Goal: Complete application form: Complete application form

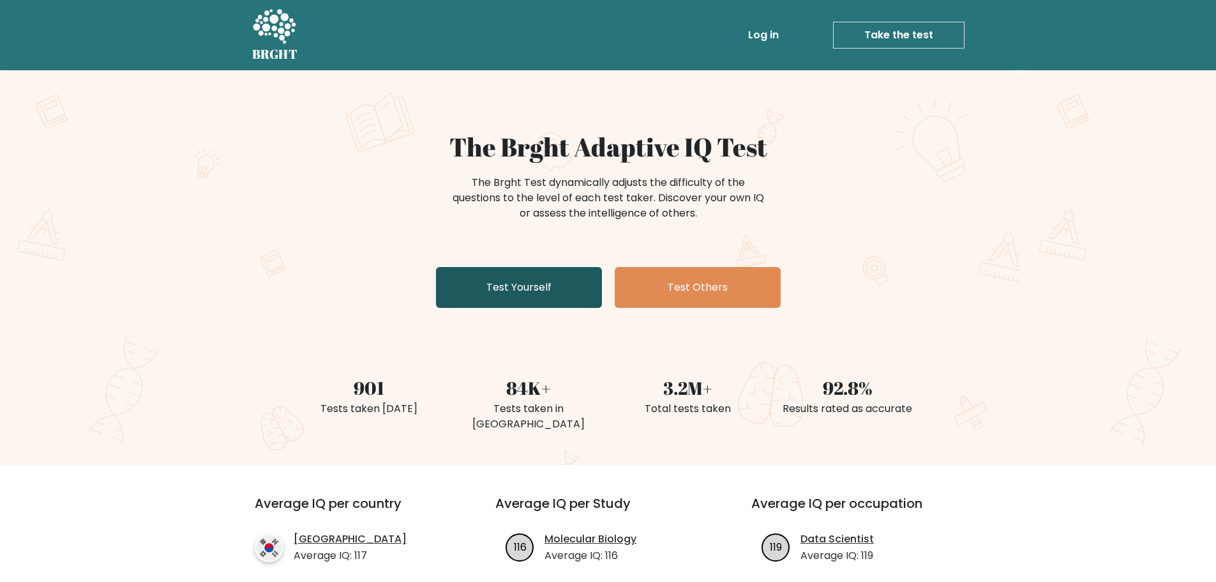
click at [546, 279] on link "Test Yourself" at bounding box center [519, 287] width 166 height 41
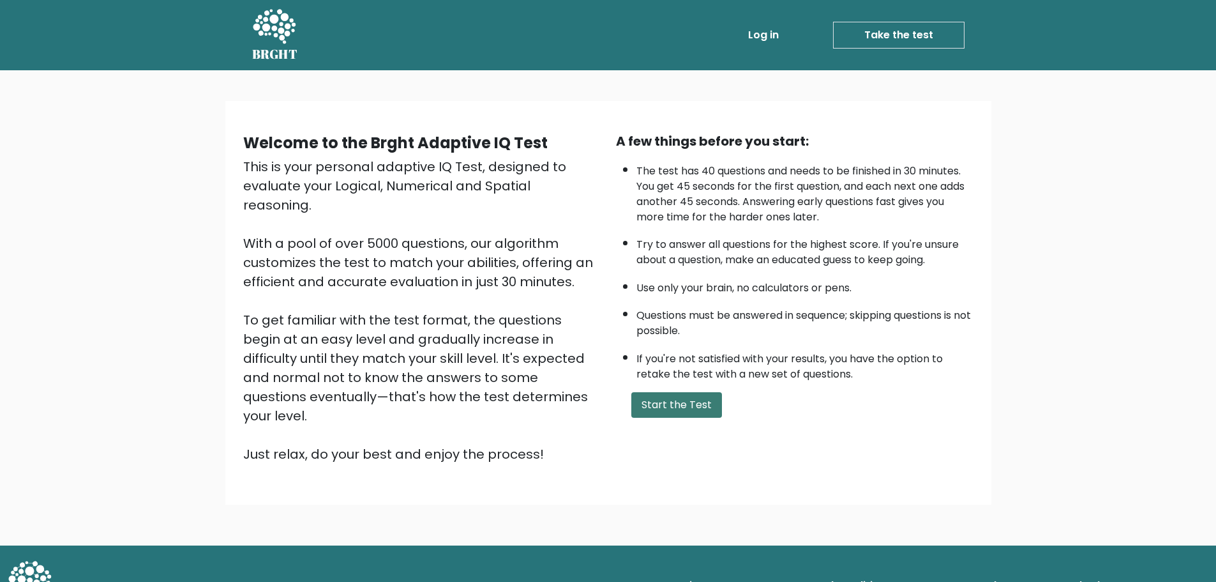
click at [669, 403] on button "Start the Test" at bounding box center [676, 405] width 91 height 26
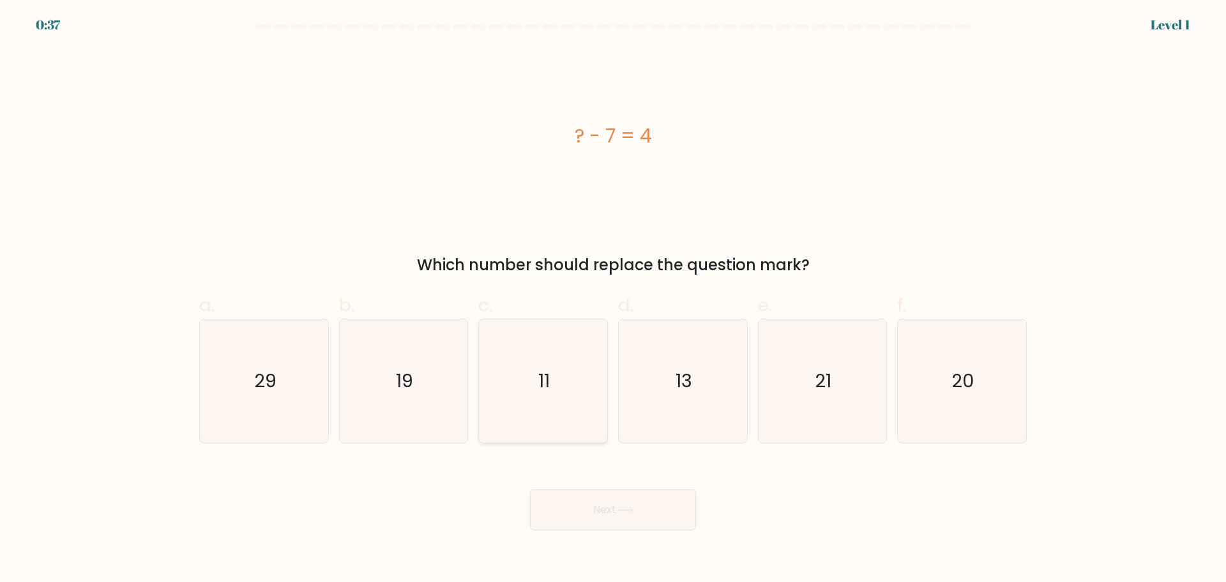
click at [570, 343] on icon "11" at bounding box center [542, 380] width 123 height 123
click at [613, 299] on input "c. 11" at bounding box center [613, 295] width 1 height 8
radio input "true"
click at [611, 507] on button "Next" at bounding box center [613, 509] width 166 height 41
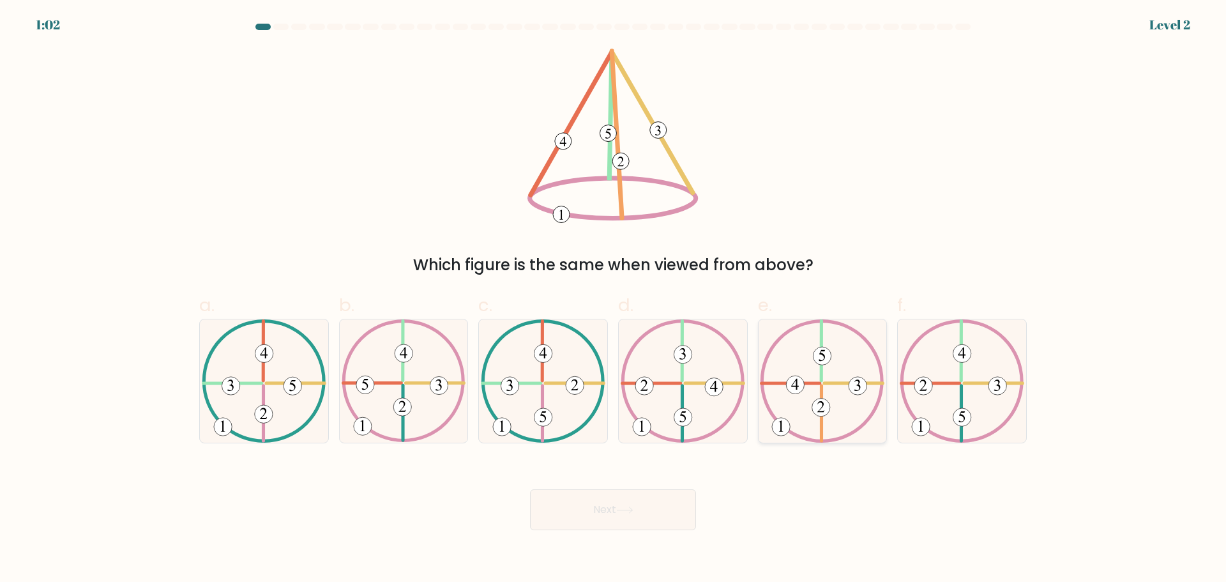
click at [820, 410] on icon at bounding box center [820, 406] width 7 height 11
click at [613, 299] on input "e." at bounding box center [613, 295] width 1 height 8
radio input "true"
click at [663, 508] on button "Next" at bounding box center [613, 509] width 166 height 41
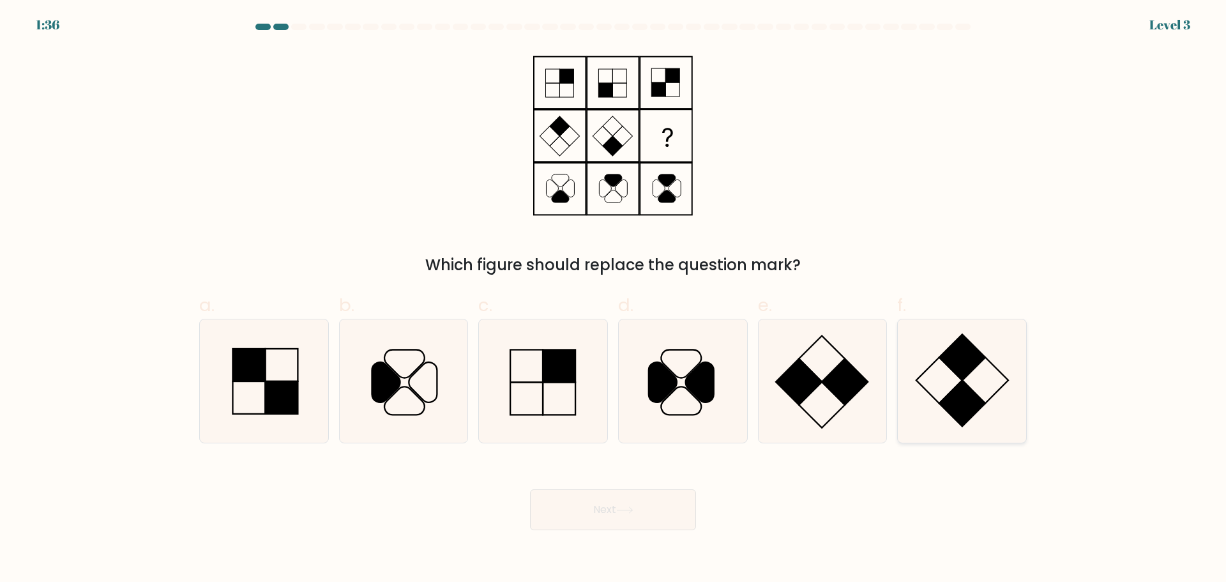
click at [959, 414] on rect at bounding box center [962, 403] width 46 height 46
click at [613, 299] on input "f." at bounding box center [613, 295] width 1 height 8
radio input "true"
click at [651, 500] on button "Next" at bounding box center [613, 509] width 166 height 41
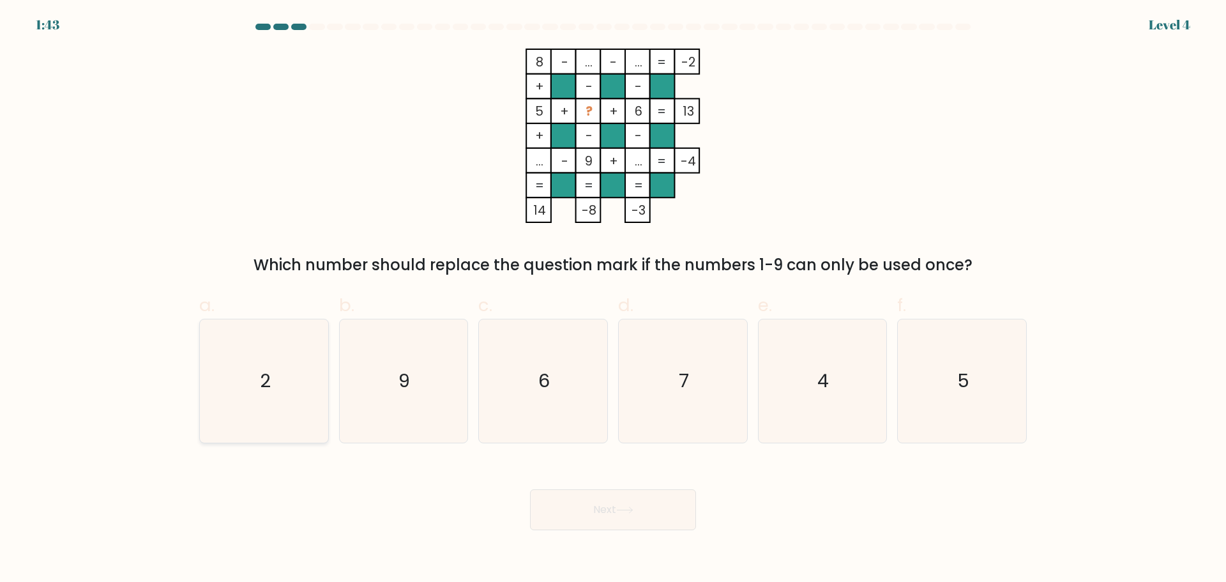
click at [260, 387] on text "2" at bounding box center [265, 381] width 11 height 26
click at [613, 299] on input "a. 2" at bounding box center [613, 295] width 1 height 8
radio input "true"
click at [629, 522] on button "Next" at bounding box center [613, 509] width 166 height 41
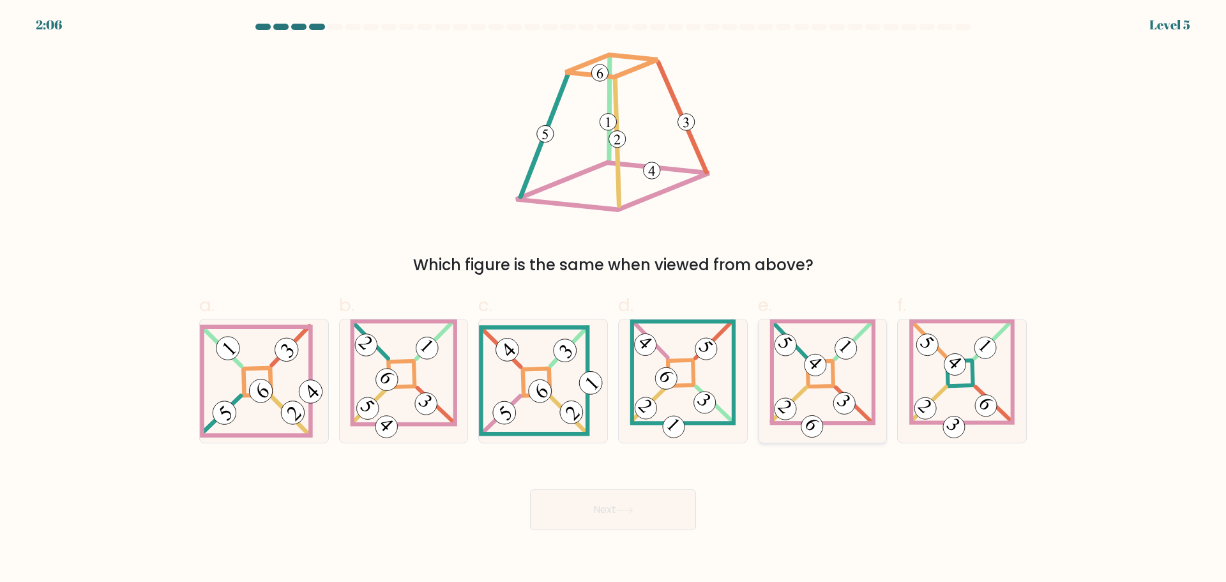
click at [854, 403] on 852 at bounding box center [844, 402] width 31 height 31
click at [613, 299] on input "e." at bounding box center [613, 295] width 1 height 8
radio input "true"
click at [630, 520] on button "Next" at bounding box center [613, 509] width 166 height 41
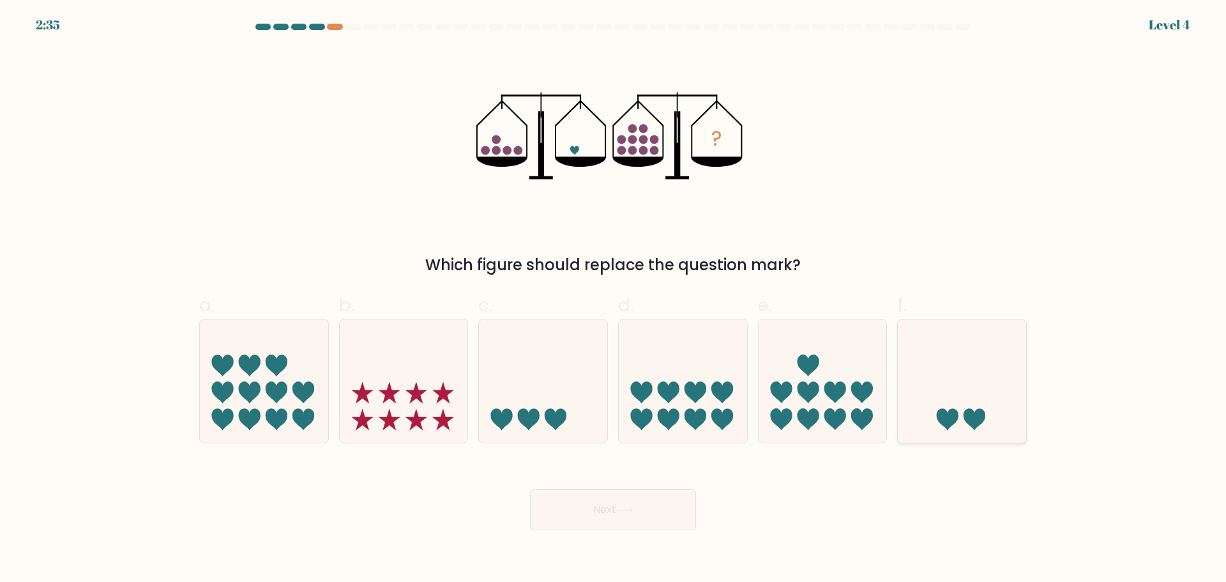
click at [949, 388] on icon at bounding box center [962, 380] width 128 height 106
click at [613, 299] on input "f." at bounding box center [613, 295] width 1 height 8
radio input "true"
click at [657, 505] on button "Next" at bounding box center [613, 509] width 166 height 41
